Goal: Transaction & Acquisition: Purchase product/service

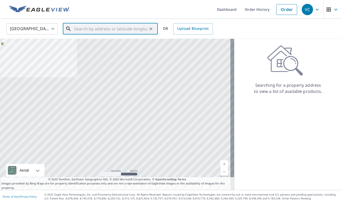
click at [142, 28] on input "text" at bounding box center [110, 29] width 73 height 14
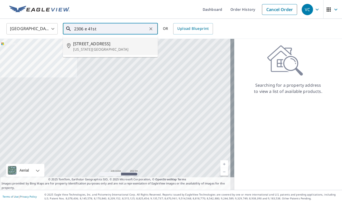
click at [102, 45] on span "[STREET_ADDRESS]" at bounding box center [113, 44] width 81 height 6
type input "[STREET_ADDRESS][US_STATE]"
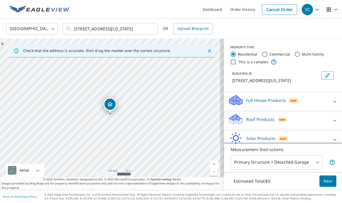
click at [280, 119] on span "New" at bounding box center [282, 119] width 6 height 4
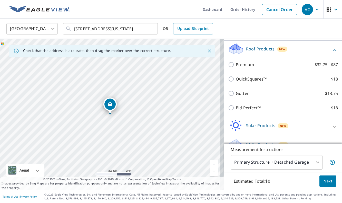
scroll to position [70, 0]
click at [326, 179] on span "Next" at bounding box center [328, 181] width 9 height 6
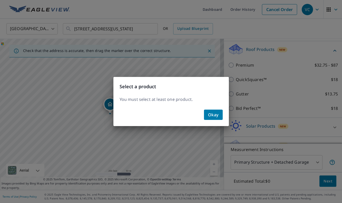
click at [217, 111] on span "Okay" at bounding box center [213, 114] width 11 height 7
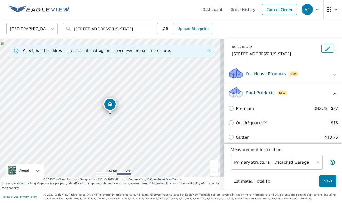
scroll to position [27, 0]
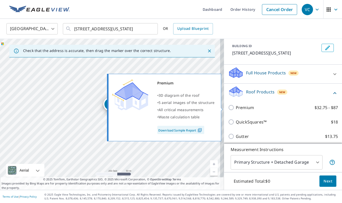
click at [228, 107] on input "Premium $32.75 - $87" at bounding box center [232, 107] width 8 height 6
checkbox input "true"
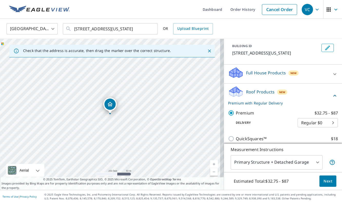
click at [324, 182] on span "Next" at bounding box center [328, 181] width 9 height 6
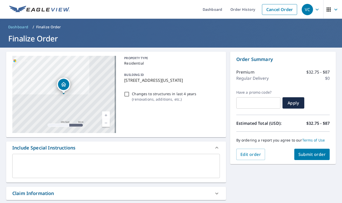
click at [310, 153] on span "Submit order" at bounding box center [312, 154] width 27 height 6
